Goal: Check status: Check status

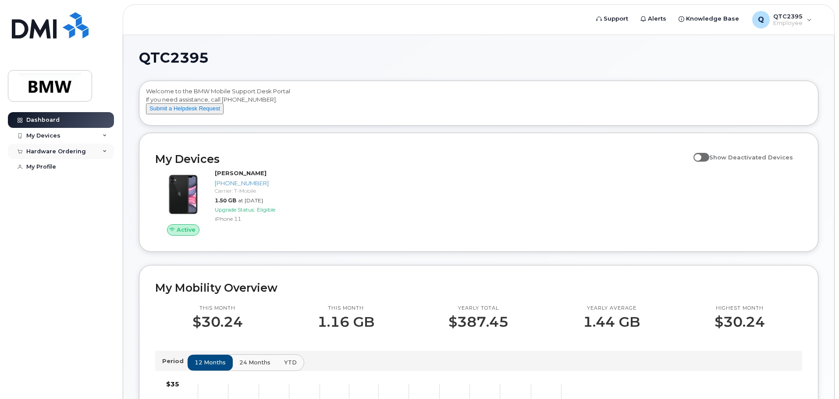
click at [47, 149] on div "Hardware Ordering" at bounding box center [56, 151] width 60 height 7
click at [48, 169] on div "My Orders" at bounding box center [46, 167] width 32 height 8
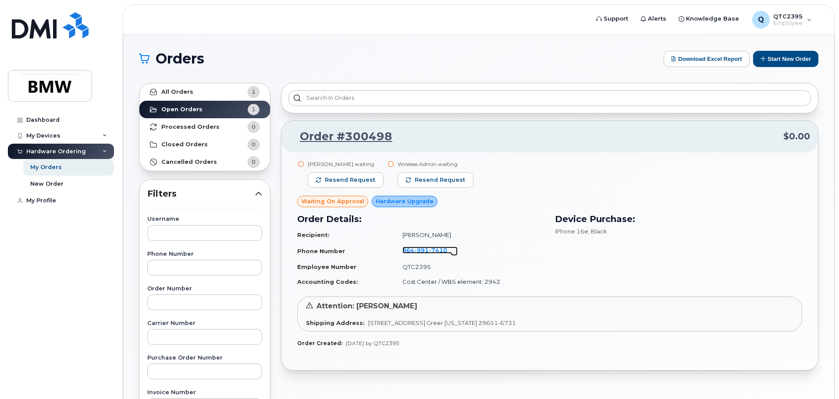
click at [437, 252] on span "7410" at bounding box center [438, 250] width 18 height 7
